Goal: Transaction & Acquisition: Purchase product/service

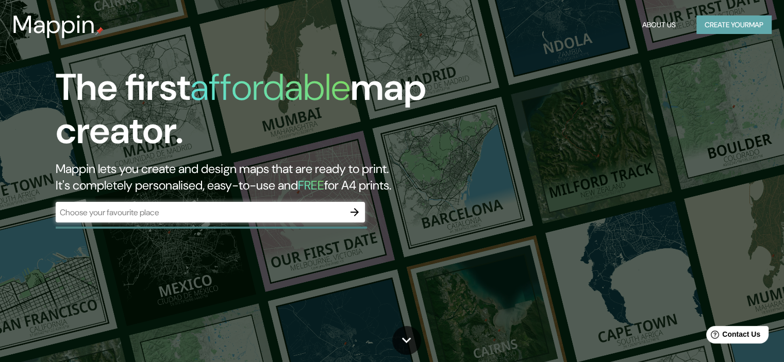
click at [746, 32] on button "Create your map" at bounding box center [733, 24] width 75 height 19
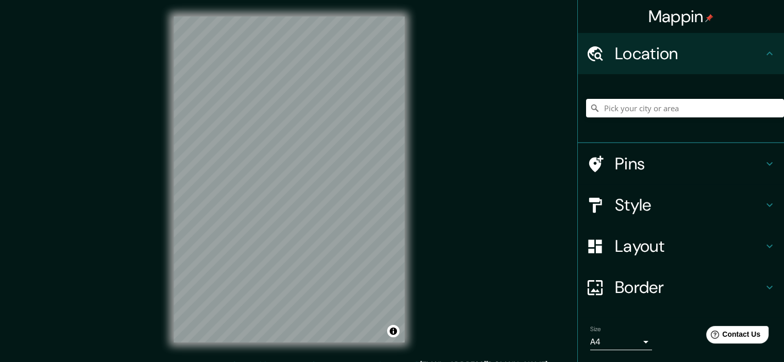
click at [661, 168] on h4 "Pins" at bounding box center [689, 164] width 148 height 21
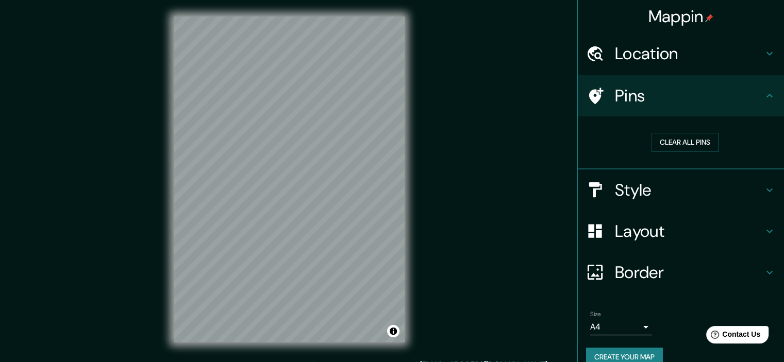
click at [659, 193] on h4 "Style" at bounding box center [689, 190] width 148 height 21
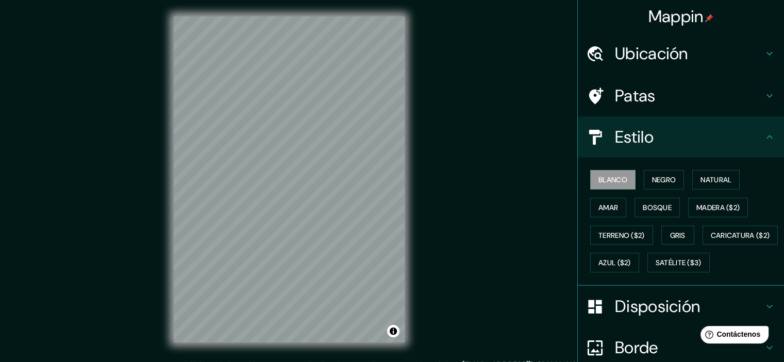
click at [535, 112] on div "Mappin Ubicación Patas Estilo Blanco Negro Natural Amar Bosque Madera ($2) Terr…" at bounding box center [392, 188] width 784 height 376
click at [698, 210] on font "Madera ($2)" at bounding box center [717, 207] width 43 height 9
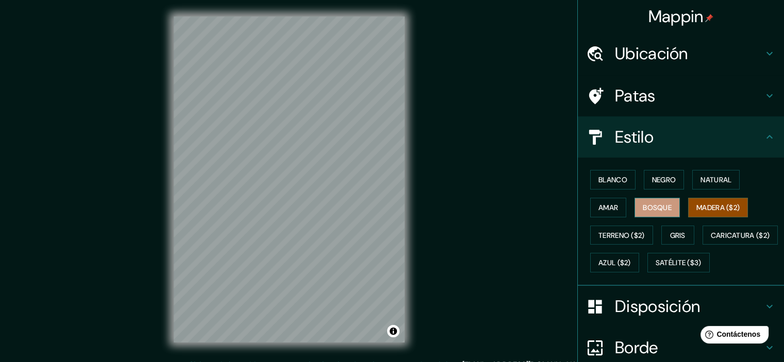
click at [655, 216] on button "Bosque" at bounding box center [656, 208] width 45 height 20
click at [413, 172] on div "© Mapbox © OpenStreetMap Improve this map" at bounding box center [289, 179] width 264 height 359
click at [765, 55] on icon at bounding box center [769, 53] width 12 height 12
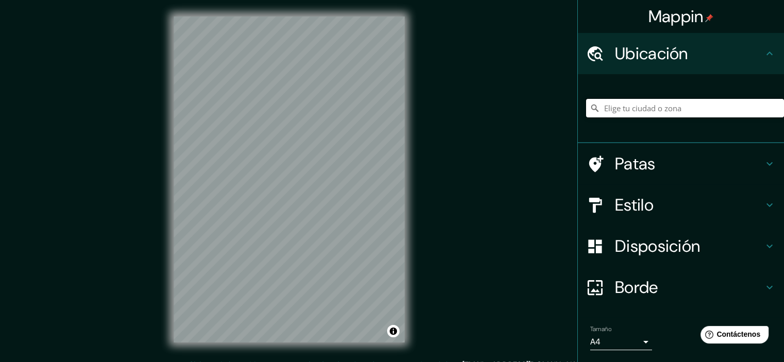
click at [645, 106] on input "Elige tu ciudad o zona" at bounding box center [685, 108] width 198 height 19
type input "Sucre, Departamento de Chuquisaca, Bolivia"
click at [413, 342] on div "© Mapbox © OpenStreetMap Improve this map" at bounding box center [289, 179] width 264 height 359
click at [444, 362] on html "Mappin Ubicación Sucre, Departamento de Chuquisaca, Bolivia Sucre Departamento …" at bounding box center [392, 181] width 784 height 362
click at [399, 358] on div "© Mapbox © OpenStreetMap Improve this map" at bounding box center [289, 179] width 264 height 359
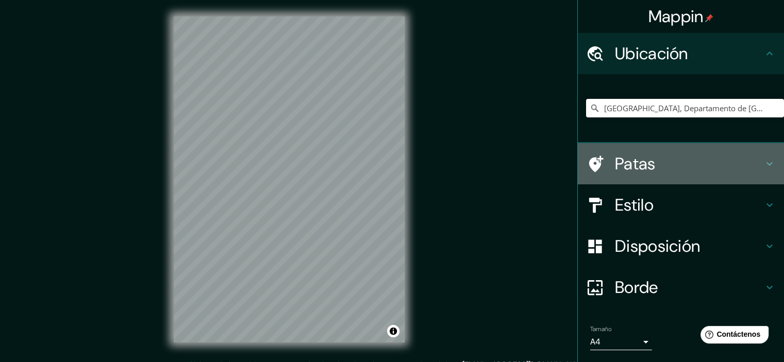
click at [763, 160] on icon at bounding box center [769, 164] width 12 height 12
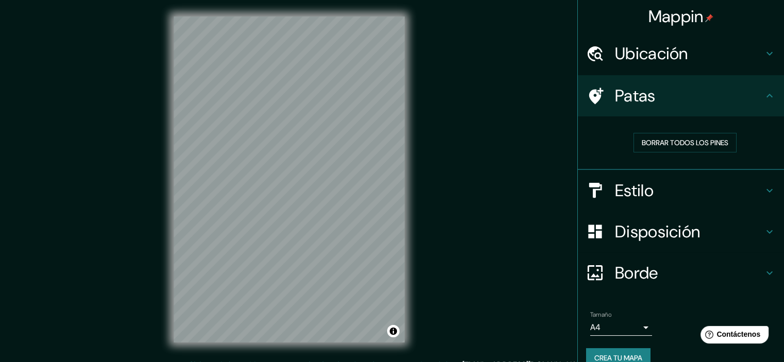
click at [759, 176] on div "Estilo" at bounding box center [680, 190] width 206 height 41
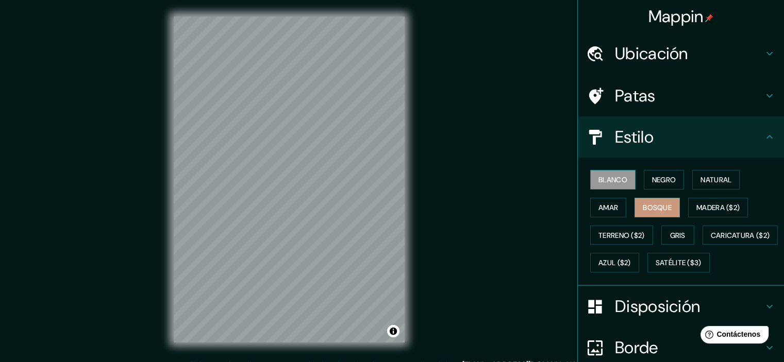
click at [608, 176] on font "Blanco" at bounding box center [612, 179] width 29 height 9
click at [610, 203] on font "Amar" at bounding box center [608, 207] width 20 height 9
click at [642, 206] on font "Bosque" at bounding box center [656, 207] width 29 height 9
click at [618, 242] on button "Terreno ($2)" at bounding box center [621, 236] width 63 height 20
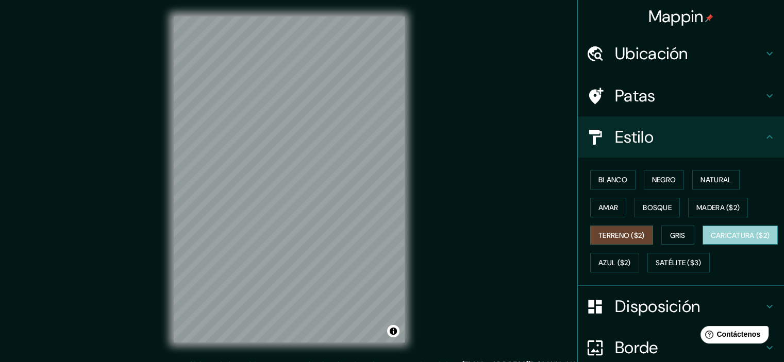
click at [710, 242] on font "Caricatura ($2)" at bounding box center [739, 235] width 59 height 13
click at [613, 275] on div "Blanco Negro Natural Amar Bosque Madera ($2) Terreno ($2) Gris Caricatura ($2) …" at bounding box center [685, 221] width 198 height 111
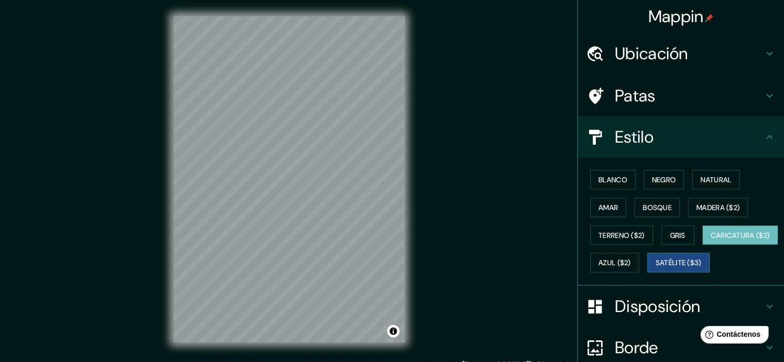
click at [655, 268] on font "Satélite ($3)" at bounding box center [678, 263] width 46 height 9
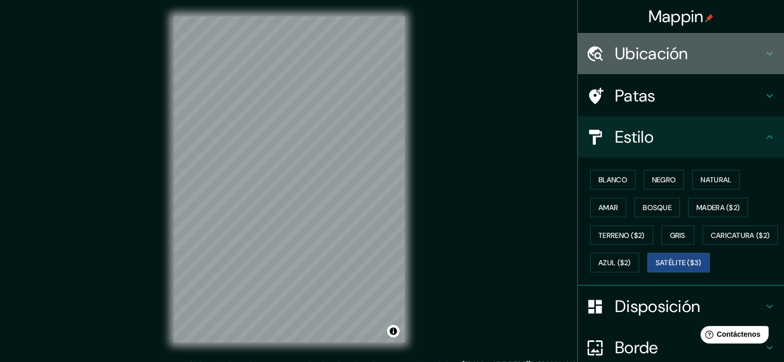
click at [679, 46] on font "Ubicación" at bounding box center [651, 54] width 73 height 22
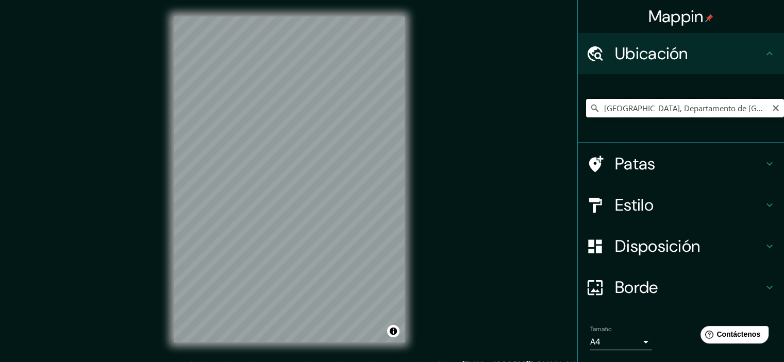
click at [661, 100] on input "Sucre, Departamento de Chuquisaca, Bolivia" at bounding box center [685, 108] width 198 height 19
click at [591, 108] on icon at bounding box center [594, 108] width 7 height 7
click at [754, 113] on input "Sucre, Departamento de Chuquisaca, Bolivia" at bounding box center [685, 108] width 198 height 19
click at [721, 121] on div "Sucre, Departamento de Chuquisaca, Bolivia" at bounding box center [685, 108] width 198 height 52
click at [729, 101] on input "Sucre, Departamento de Chuquisaca, Bolivia" at bounding box center [685, 108] width 198 height 19
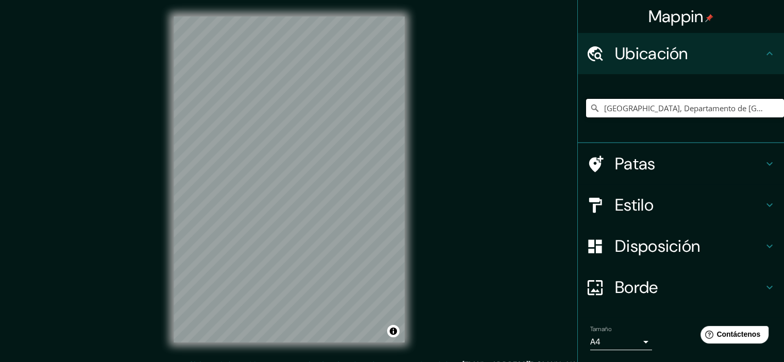
drag, startPoint x: 756, startPoint y: 107, endPoint x: 478, endPoint y: 118, distance: 278.4
click at [478, 118] on div "Mappin Ubicación Sucre, Departamento de Chuquisaca, Bolivia Patas Estilo Dispos…" at bounding box center [392, 188] width 784 height 376
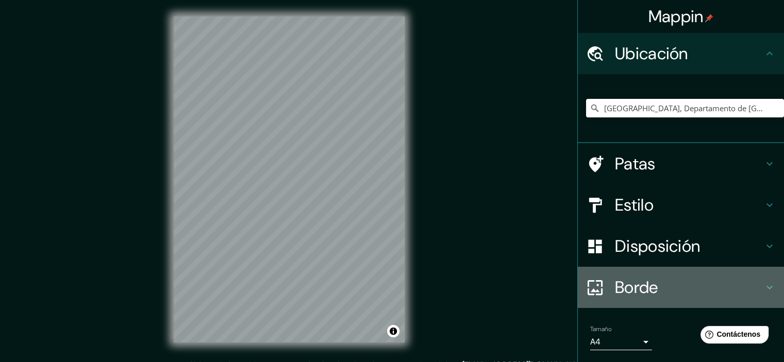
click at [763, 288] on icon at bounding box center [769, 287] width 12 height 12
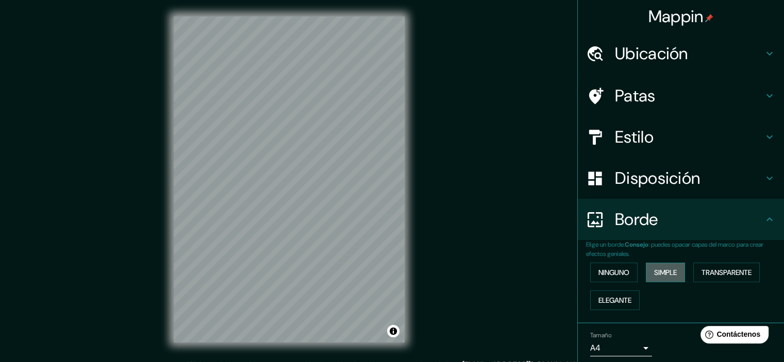
click at [655, 271] on font "Simple" at bounding box center [665, 272] width 23 height 9
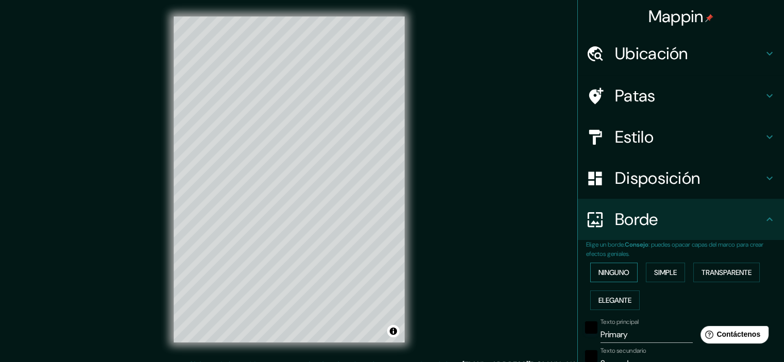
click at [616, 271] on font "Ninguno" at bounding box center [613, 272] width 31 height 9
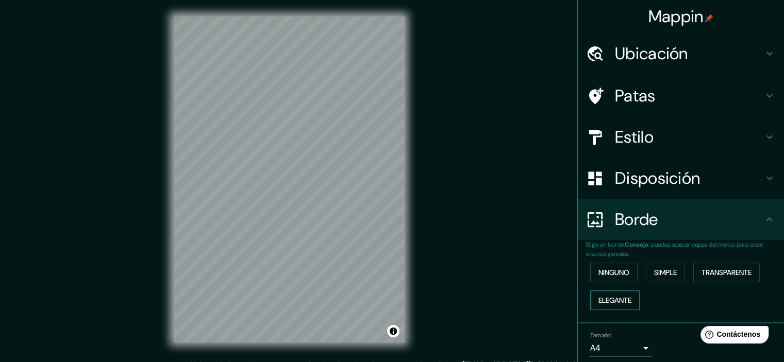
click at [608, 302] on font "Elegante" at bounding box center [614, 300] width 33 height 9
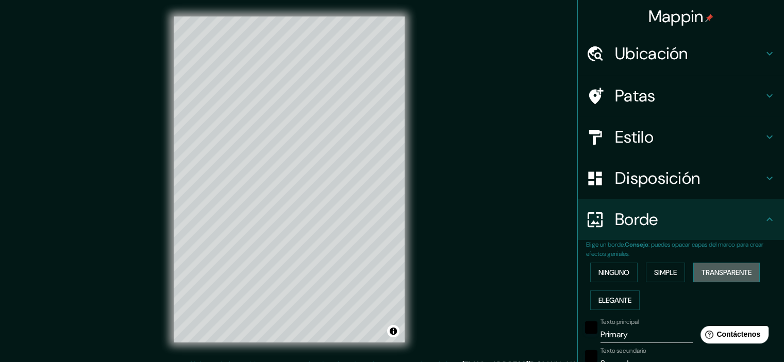
click at [707, 274] on font "Transparente" at bounding box center [726, 272] width 50 height 9
click at [598, 273] on font "Ninguno" at bounding box center [613, 272] width 31 height 9
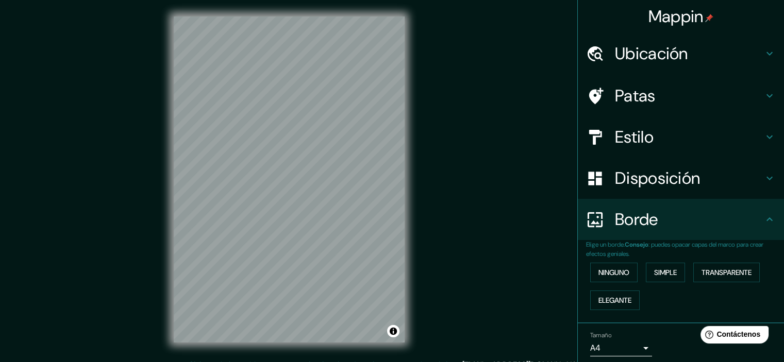
scroll to position [37, 0]
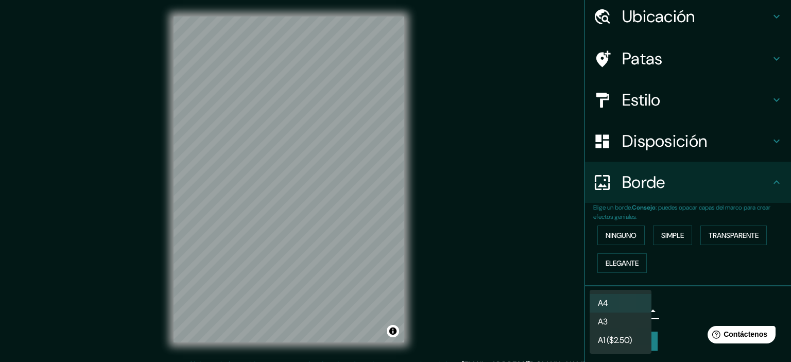
click at [635, 313] on body "Mappin Ubicación Sucre, Departamento de Chuquisaca, Bolivia Patas Estilo Dispos…" at bounding box center [395, 181] width 791 height 362
click at [668, 298] on div at bounding box center [395, 181] width 791 height 362
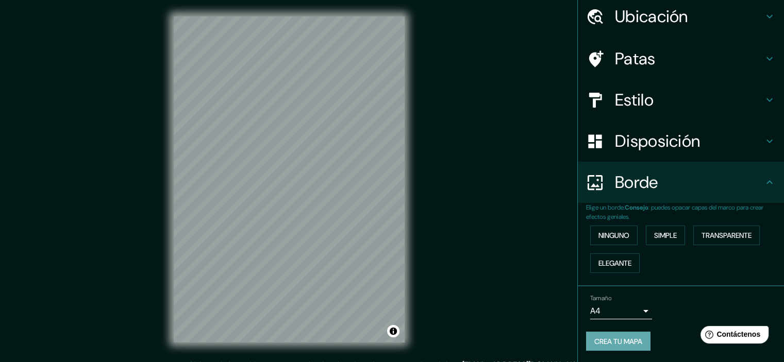
click at [631, 338] on font "Crea tu mapa" at bounding box center [618, 341] width 48 height 9
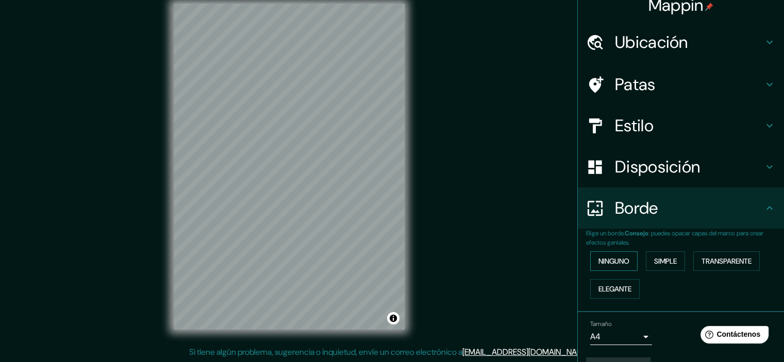
scroll to position [0, 0]
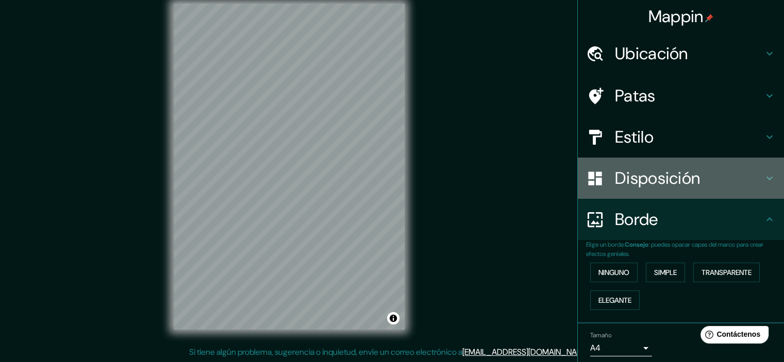
click at [638, 189] on div "Disposición" at bounding box center [680, 178] width 206 height 41
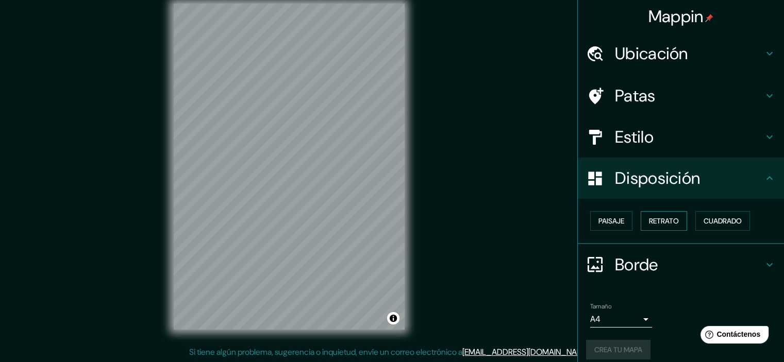
click at [649, 217] on font "Retrato" at bounding box center [664, 220] width 30 height 9
click at [616, 220] on font "Paisaje" at bounding box center [611, 220] width 26 height 9
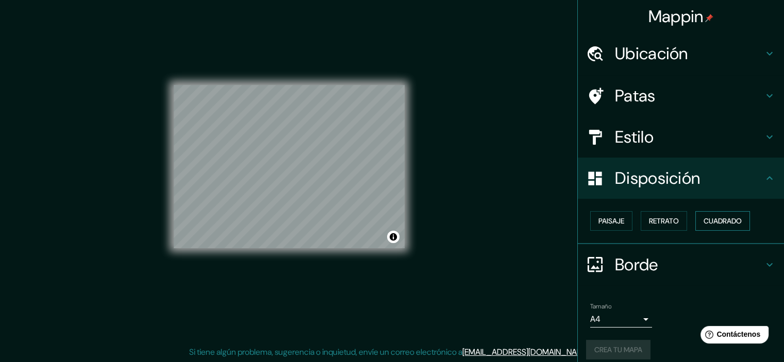
click at [703, 214] on font "Cuadrado" at bounding box center [722, 220] width 38 height 13
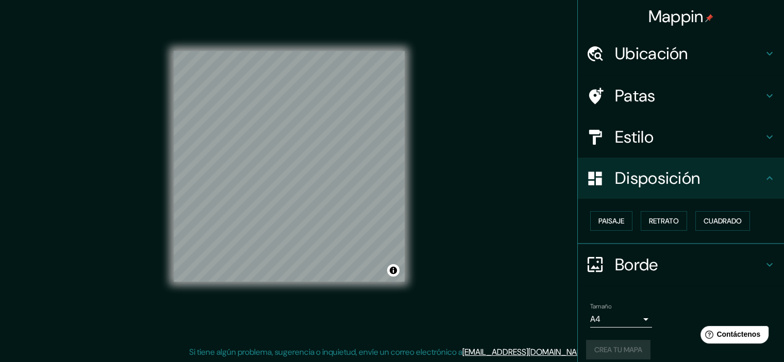
click at [639, 149] on div "Estilo" at bounding box center [680, 136] width 206 height 41
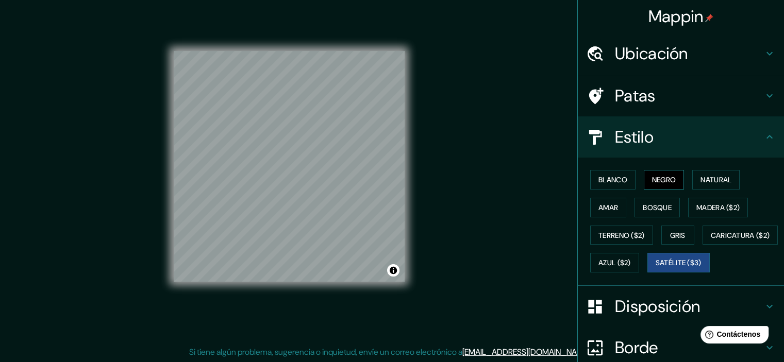
click at [652, 175] on font "Negro" at bounding box center [664, 179] width 24 height 9
click at [606, 179] on font "Blanco" at bounding box center [612, 179] width 29 height 9
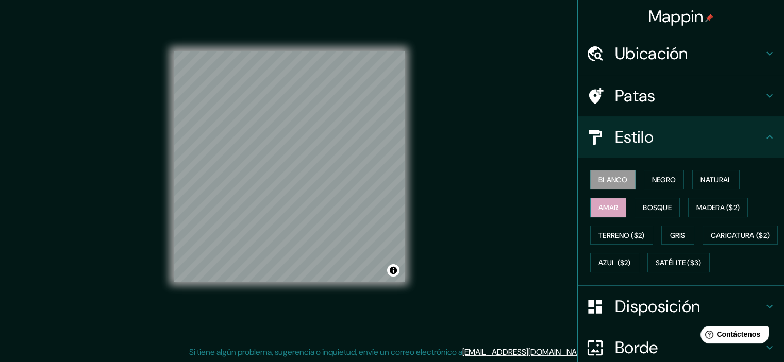
click at [605, 207] on font "Amar" at bounding box center [608, 207] width 20 height 9
click at [601, 231] on font "Terreno ($2)" at bounding box center [621, 235] width 46 height 9
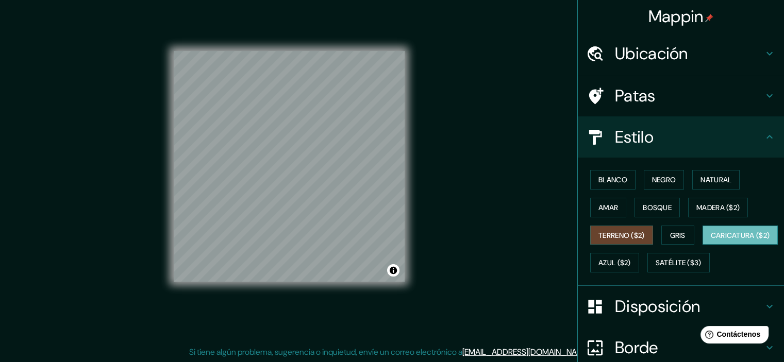
click at [710, 240] on font "Caricatura ($2)" at bounding box center [739, 235] width 59 height 9
click at [655, 268] on font "Satélite ($3)" at bounding box center [678, 263] width 46 height 9
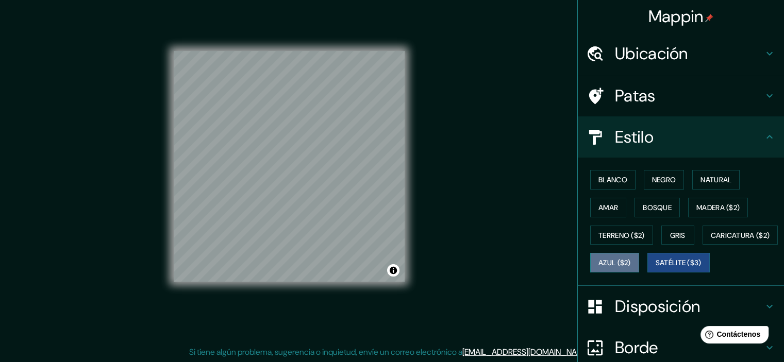
click at [631, 259] on font "Azul ($2)" at bounding box center [614, 263] width 32 height 9
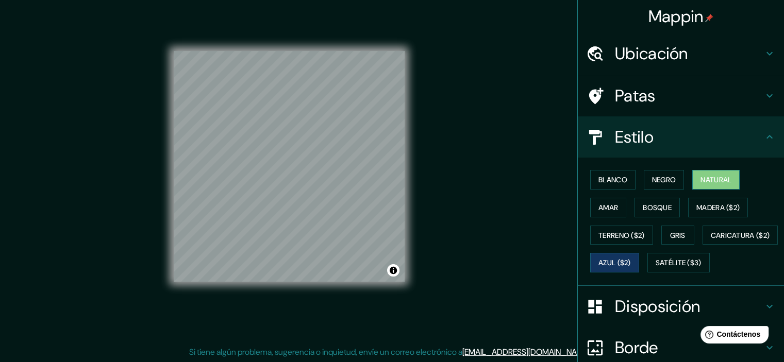
click at [700, 177] on font "Natural" at bounding box center [715, 179] width 31 height 9
click at [710, 240] on font "Caricatura ($2)" at bounding box center [739, 235] width 59 height 9
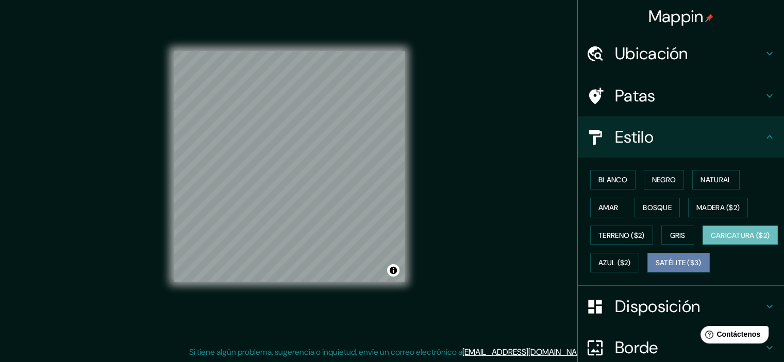
click at [655, 269] on font "Satélite ($3)" at bounding box center [678, 262] width 46 height 13
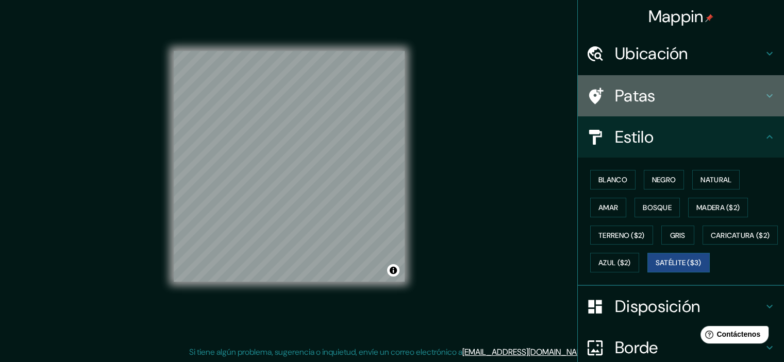
click at [634, 105] on font "Patas" at bounding box center [635, 96] width 41 height 22
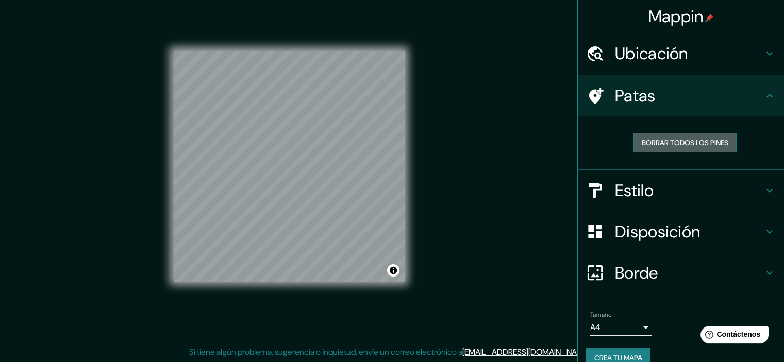
click at [675, 147] on font "Borrar todos los pines" at bounding box center [684, 142] width 87 height 9
click at [521, 160] on div "Mappin Ubicación Sucre, Departamento de Chuquisaca, Bolivia Patas Borrar todos …" at bounding box center [392, 175] width 784 height 376
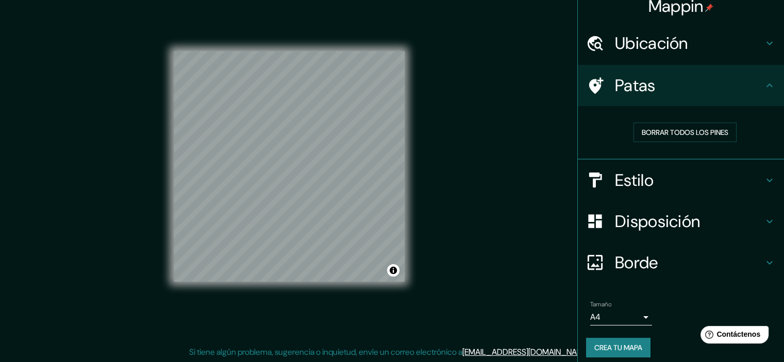
scroll to position [16, 0]
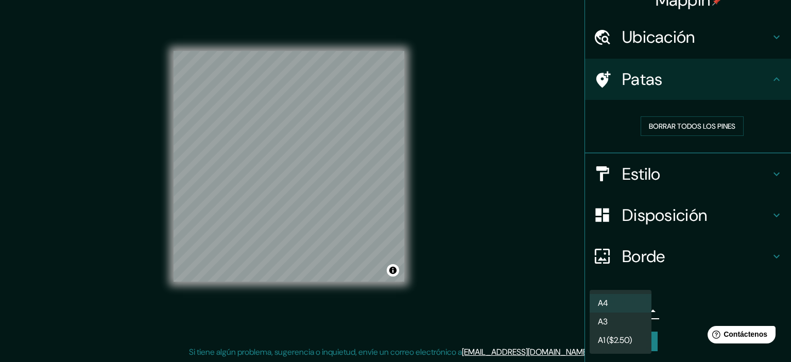
click at [640, 313] on body "Mappin Ubicación Sucre, Departamento de Chuquisaca, Bolivia Patas Borrar todos …" at bounding box center [395, 168] width 791 height 362
click at [618, 307] on li "A4" at bounding box center [621, 303] width 62 height 19
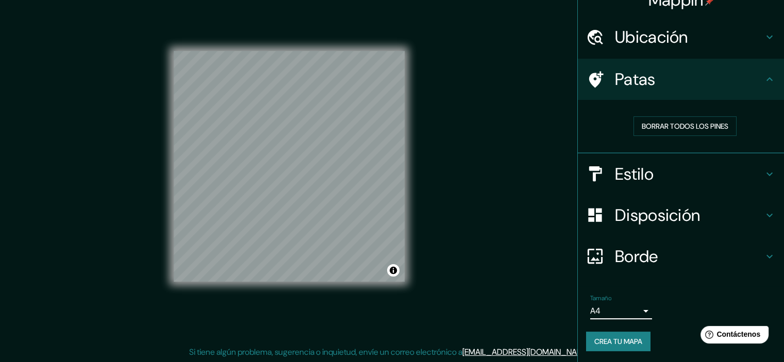
click at [621, 340] on font "Crea tu mapa" at bounding box center [618, 341] width 48 height 9
click at [513, 278] on div "Mappin Ubicación Sucre, Departamento de Chuquisaca, Bolivia Patas Borrar todos …" at bounding box center [392, 175] width 784 height 376
